Goal: Book appointment/travel/reservation

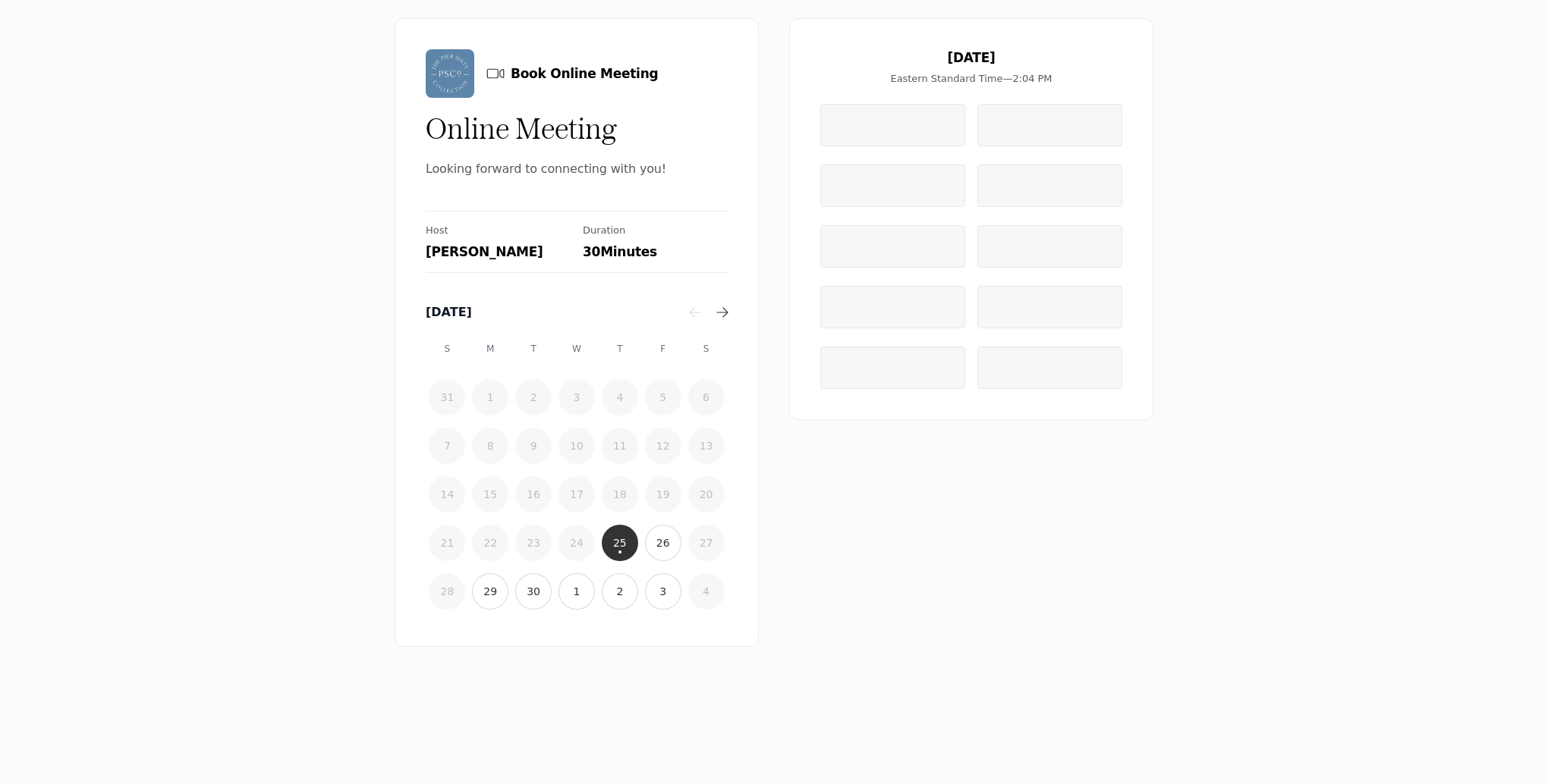
click at [662, 551] on time "26" at bounding box center [663, 543] width 14 height 15
click at [495, 600] on time "29" at bounding box center [490, 591] width 14 height 15
click at [536, 600] on time "30" at bounding box center [534, 591] width 14 height 15
click at [571, 610] on button "1" at bounding box center [577, 591] width 36 height 36
click at [630, 610] on button "2" at bounding box center [620, 591] width 36 height 36
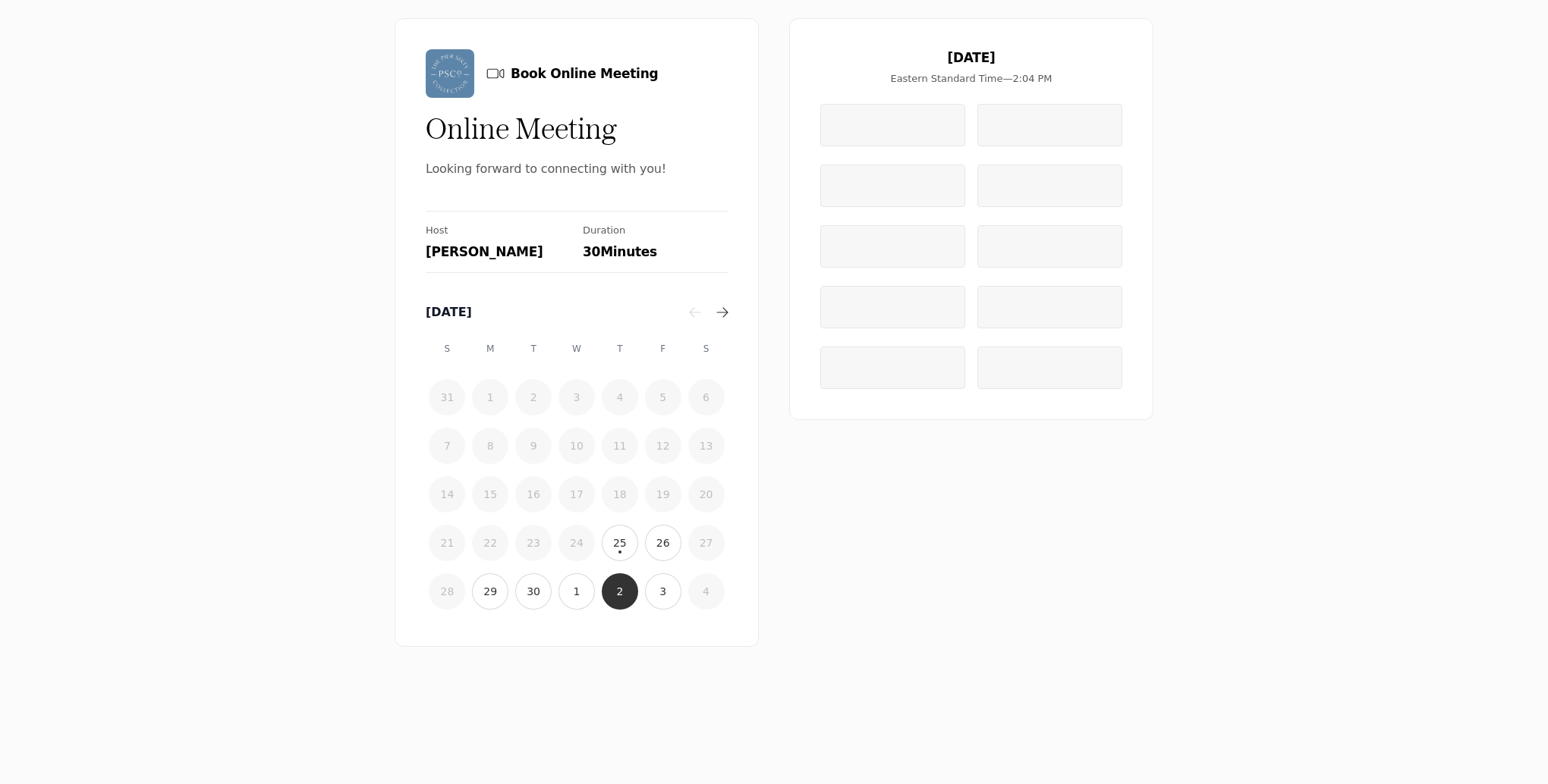
click at [680, 610] on button "3" at bounding box center [664, 591] width 36 height 36
click at [621, 551] on time "25" at bounding box center [620, 543] width 14 height 15
